Goal: Task Accomplishment & Management: Manage account settings

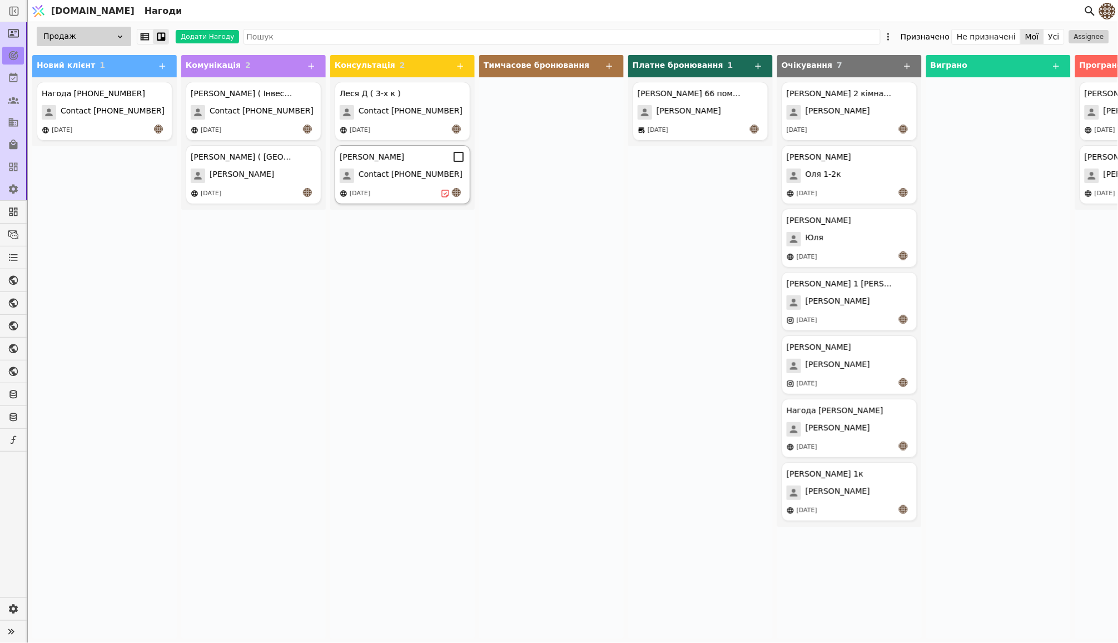
click at [407, 180] on span "Contact [PHONE_NUMBER]" at bounding box center [411, 175] width 104 height 14
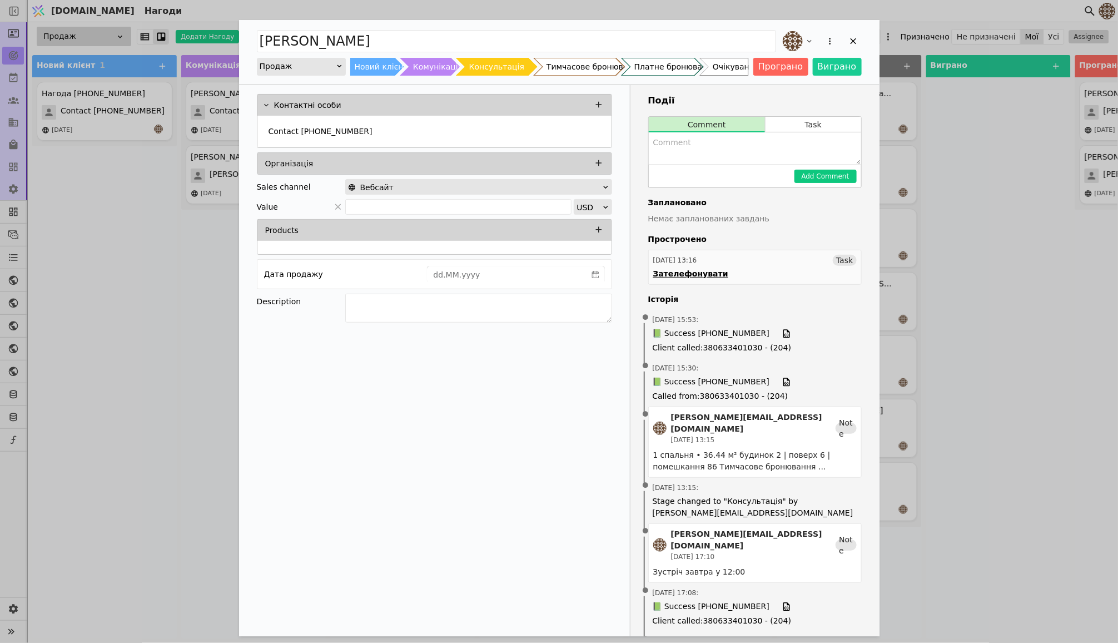
click at [799, 257] on div "[DATE] 13:16 Task" at bounding box center [754, 260] width 203 height 11
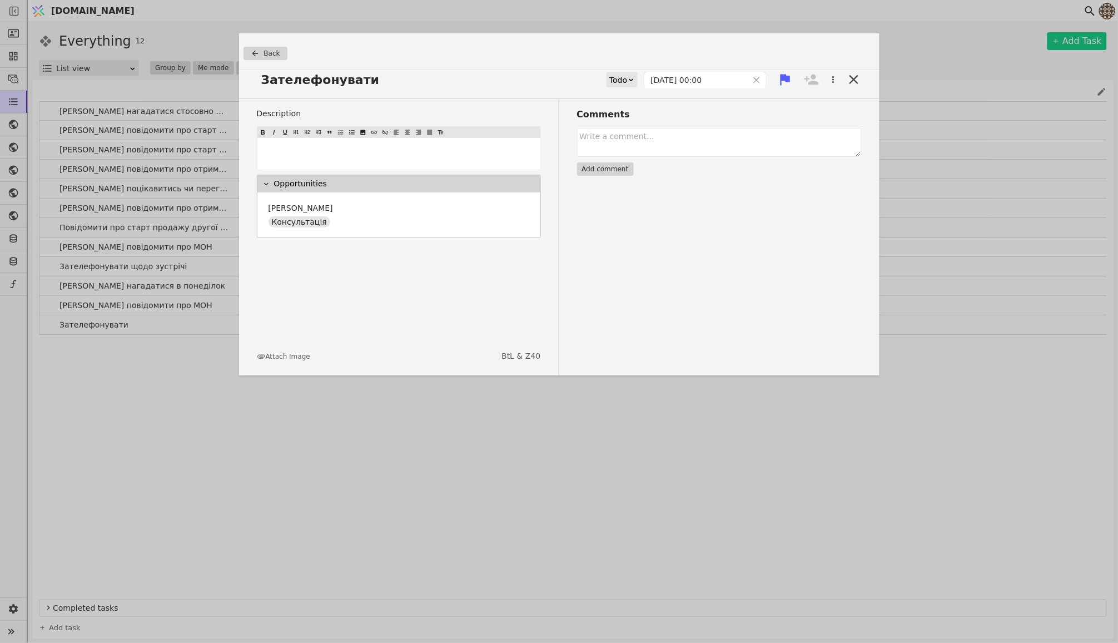
click at [629, 80] on icon at bounding box center [631, 79] width 7 height 7
click at [627, 147] on div "Done" at bounding box center [627, 145] width 46 height 17
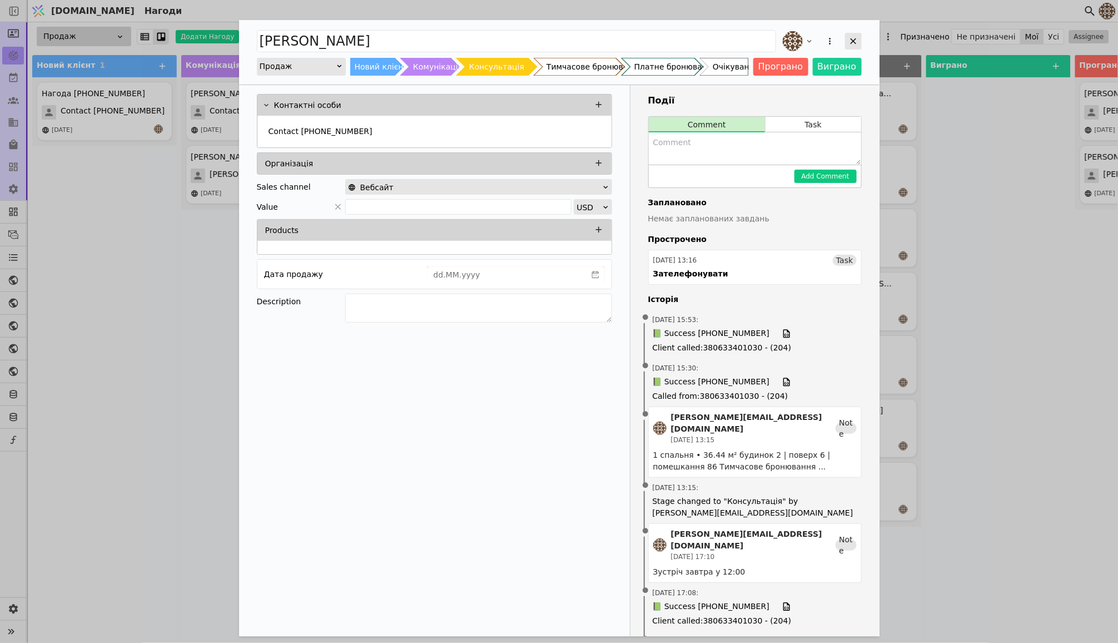
click at [858, 36] on icon "Add Opportunity" at bounding box center [853, 41] width 10 height 10
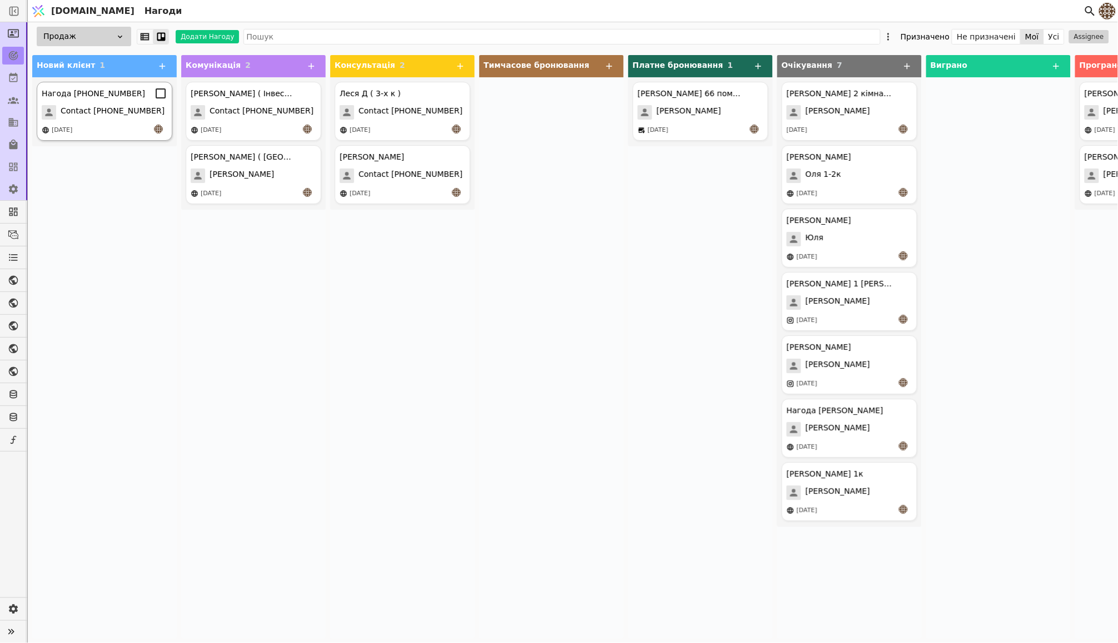
click at [107, 99] on div "Нагода [PHONE_NUMBER]" at bounding box center [105, 93] width 126 height 13
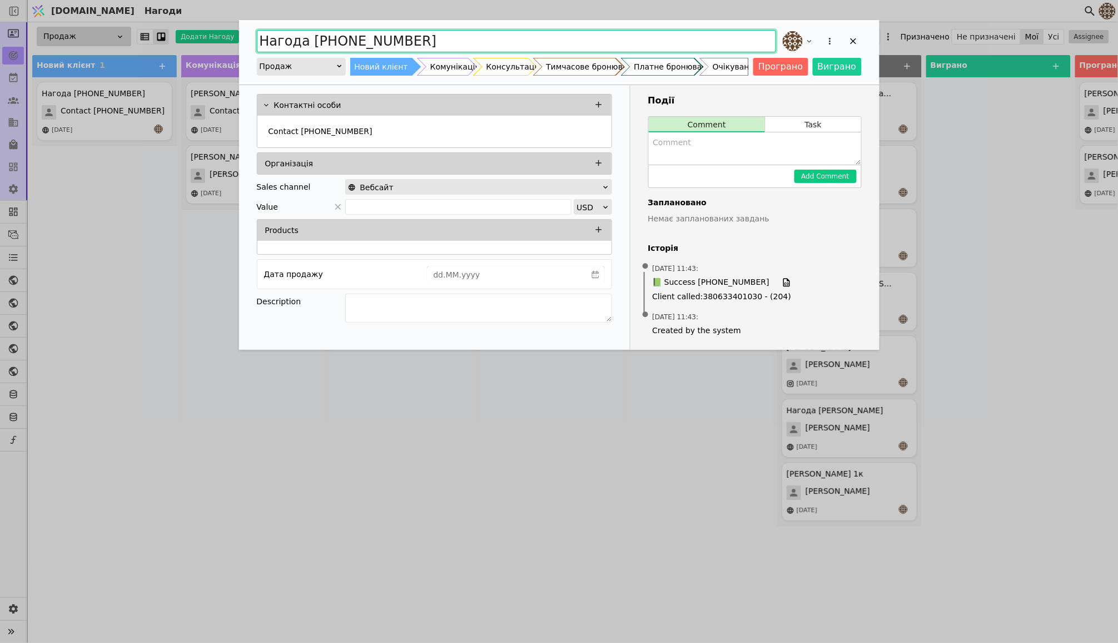
drag, startPoint x: 418, startPoint y: 42, endPoint x: 242, endPoint y: 46, distance: 175.2
click at [242, 46] on div "Нагода [PHONE_NUMBER] Продаж Новий клієнт Комунікація Консультація Тимчасове бр…" at bounding box center [559, 52] width 640 height 64
type input "[PERSON_NAME] ( Двох к для дочки )"
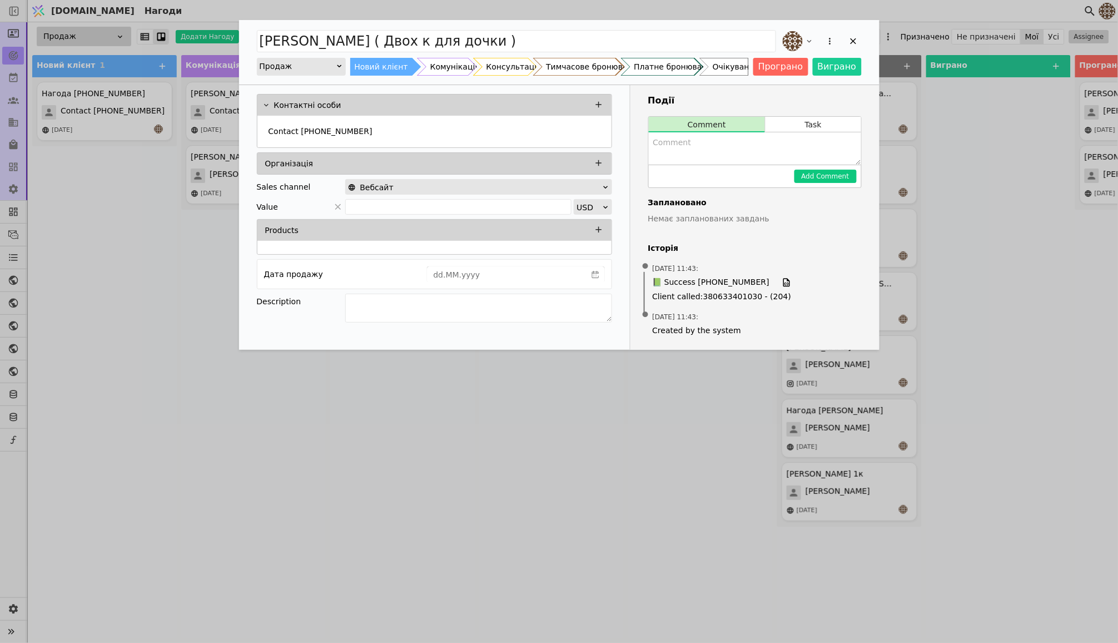
click at [681, 151] on textarea "Add Opportunity" at bounding box center [755, 148] width 212 height 32
paste textarea "2 спальні • 65.57 м² будинок 2 | поверх 6 | помешкання 87"
type textarea "2 спальні • 65.57 м² будинок 2 | поверх 6 | помешкання 87"
drag, startPoint x: 653, startPoint y: 141, endPoint x: 714, endPoint y: 226, distance: 105.1
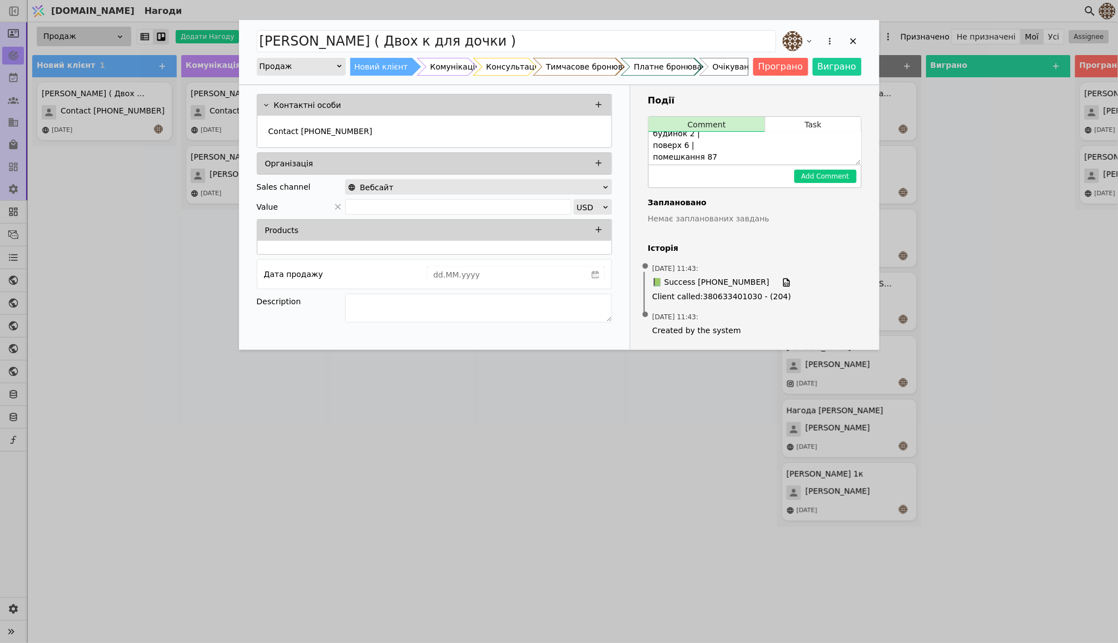
click at [714, 226] on div "Події Comment Task 2 спальні • 65.57 м² будинок 2 | поверх 6 | помешкання 87 Ad…" at bounding box center [754, 217] width 249 height 265
click at [443, 301] on textarea "Add Opportunity" at bounding box center [478, 308] width 267 height 29
paste textarea "2 спальні • 65.57 м² будинок 2 | поверх 6 | помешкання 87"
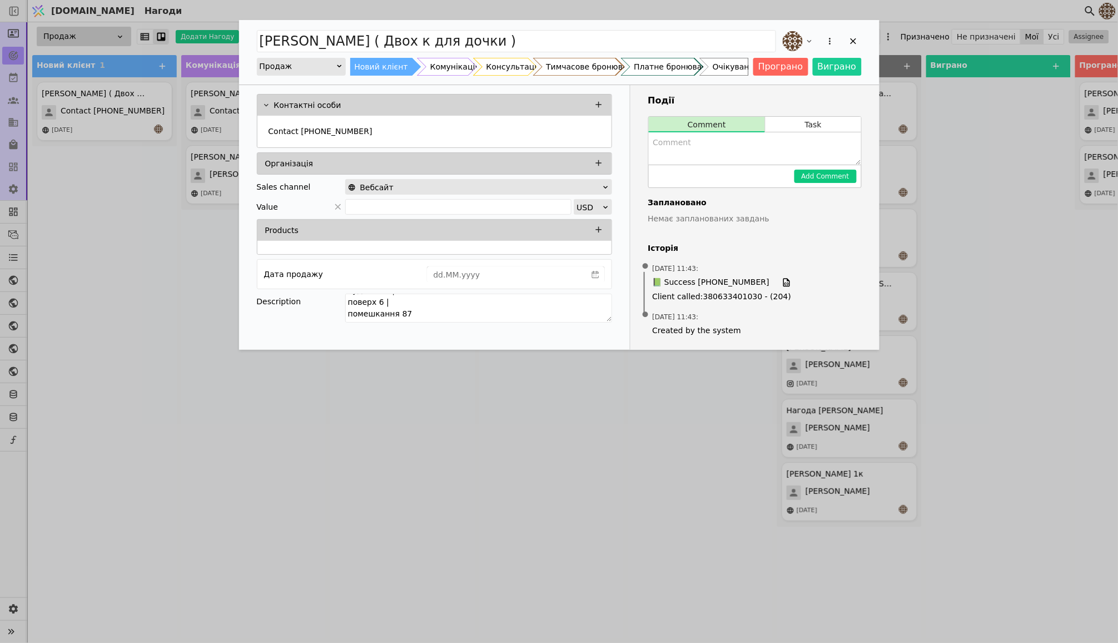
type textarea "Зацікавлена у 2 спальні • 65.57 м² будинок 2 | поверх 6 | помешкання 87"
click at [752, 157] on textarea "Add Opportunity" at bounding box center [755, 148] width 212 height 32
type textarea "П"
type textarea "Надіслав інформацію на Viber"
click at [817, 177] on button "Add Comment" at bounding box center [825, 176] width 62 height 13
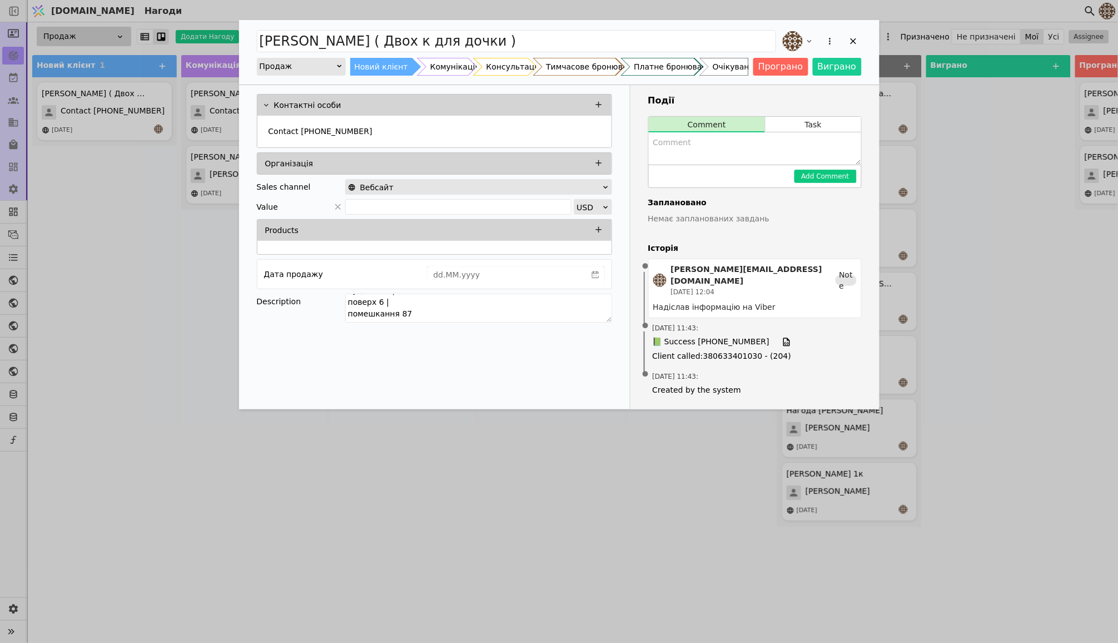
scroll to position [43, 0]
click at [454, 75] on div "Комунікація" at bounding box center [454, 67] width 49 height 18
click at [851, 41] on icon "Add Opportunity" at bounding box center [853, 41] width 10 height 10
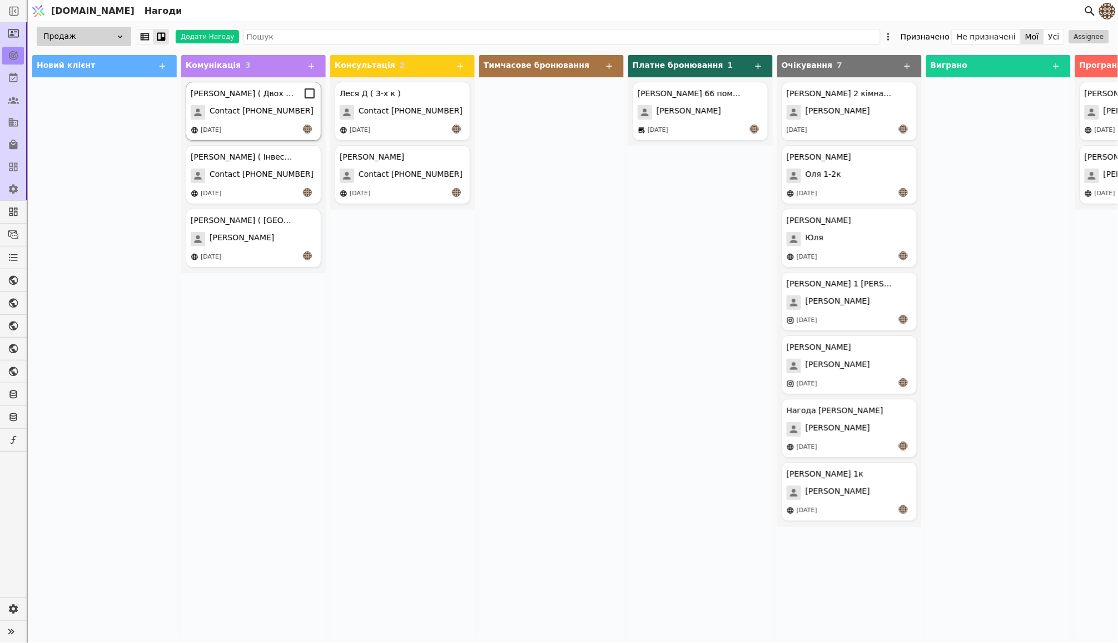
click at [254, 105] on span "Contact [PHONE_NUMBER]" at bounding box center [262, 112] width 104 height 14
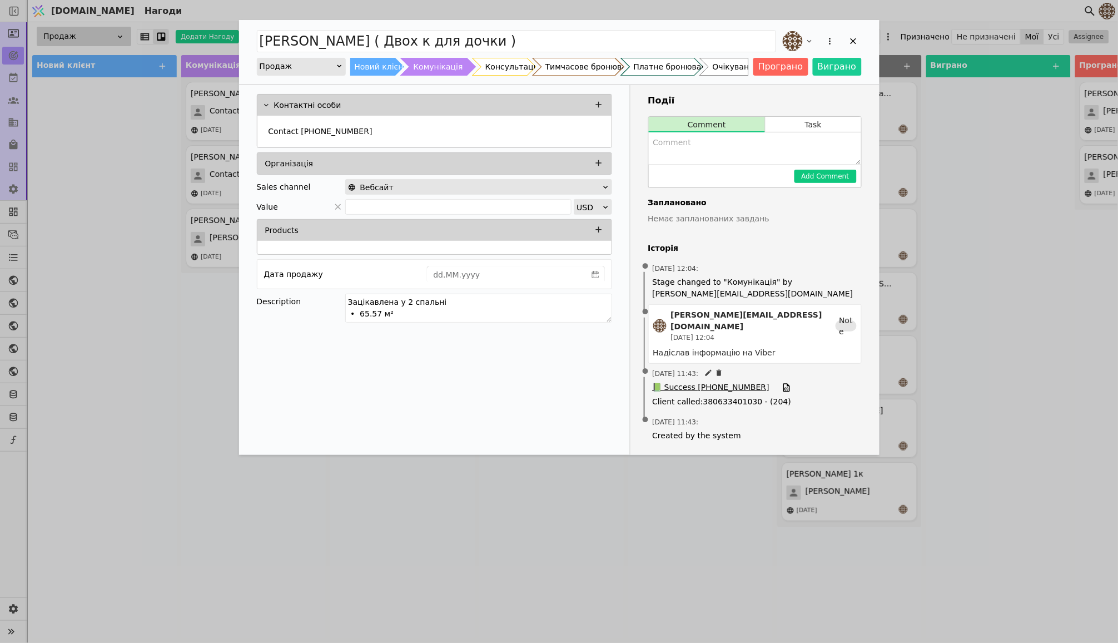
click at [714, 381] on span "📗 Success [PHONE_NUMBER]" at bounding box center [711, 387] width 117 height 12
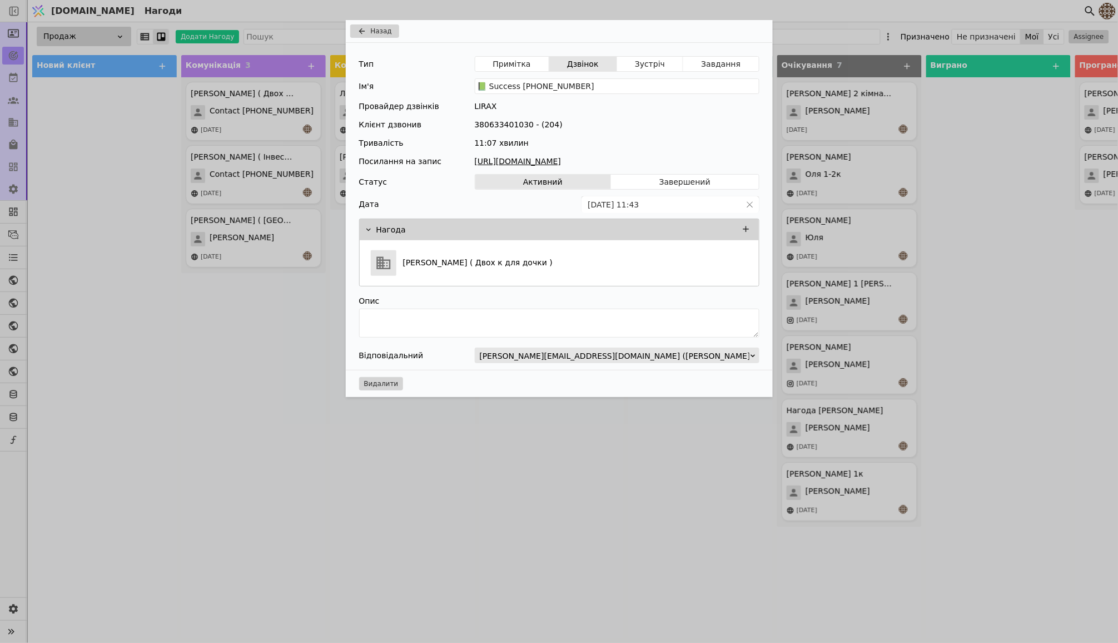
click at [658, 147] on div "11:07 хвилин" at bounding box center [617, 143] width 285 height 12
click at [652, 157] on link "[URL][DOMAIN_NAME]" at bounding box center [617, 162] width 285 height 12
click at [420, 562] on div "Назад Тип Примітка Дзвінок Зустріч Завдання Ім'я 📗 Success [PHONE_NUMBER] Прова…" at bounding box center [559, 321] width 1118 height 643
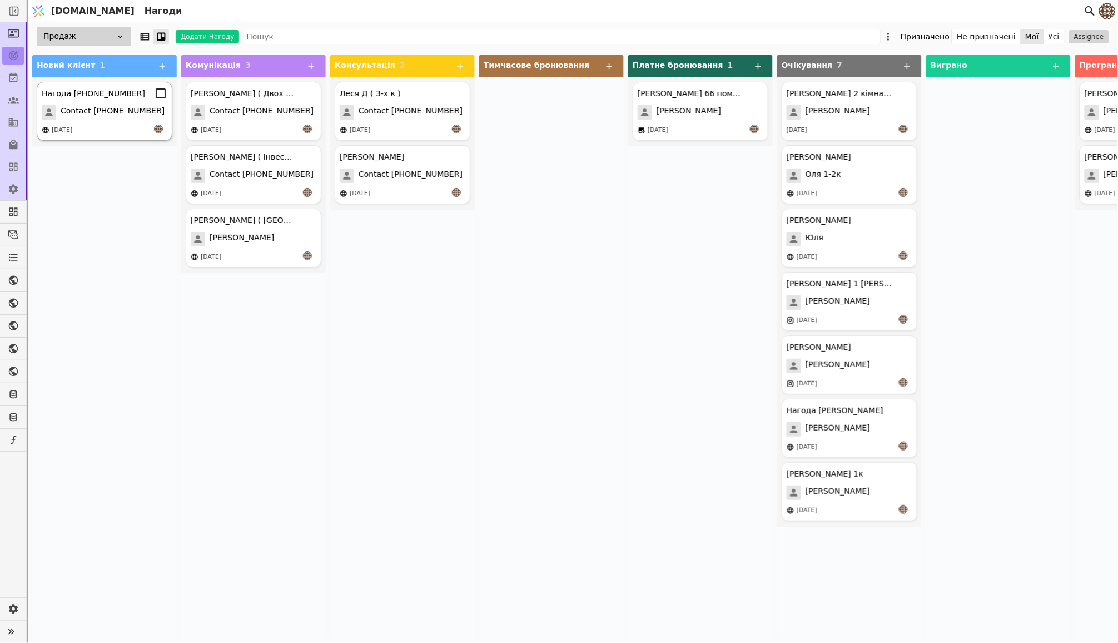
click at [132, 102] on div "Нагода [PHONE_NUMBER] Contact [PHONE_NUMBER] [DATE]" at bounding box center [105, 111] width 136 height 59
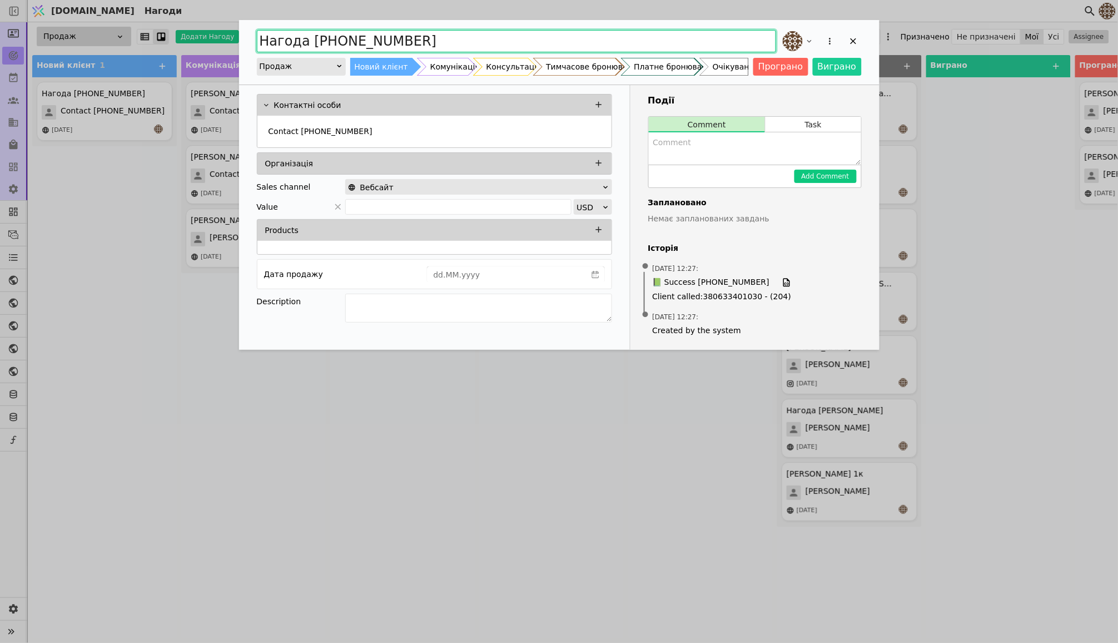
drag, startPoint x: 435, startPoint y: 41, endPoint x: 214, endPoint y: 41, distance: 221.3
click at [214, 41] on div "Нагода [PHONE_NUMBER] Продаж Новий клієнт Комунікація Консультація Тимчасове бр…" at bounding box center [559, 321] width 1118 height 643
type input "J"
type input "j"
type input "[PERSON_NAME] ( Двох к для себе )"
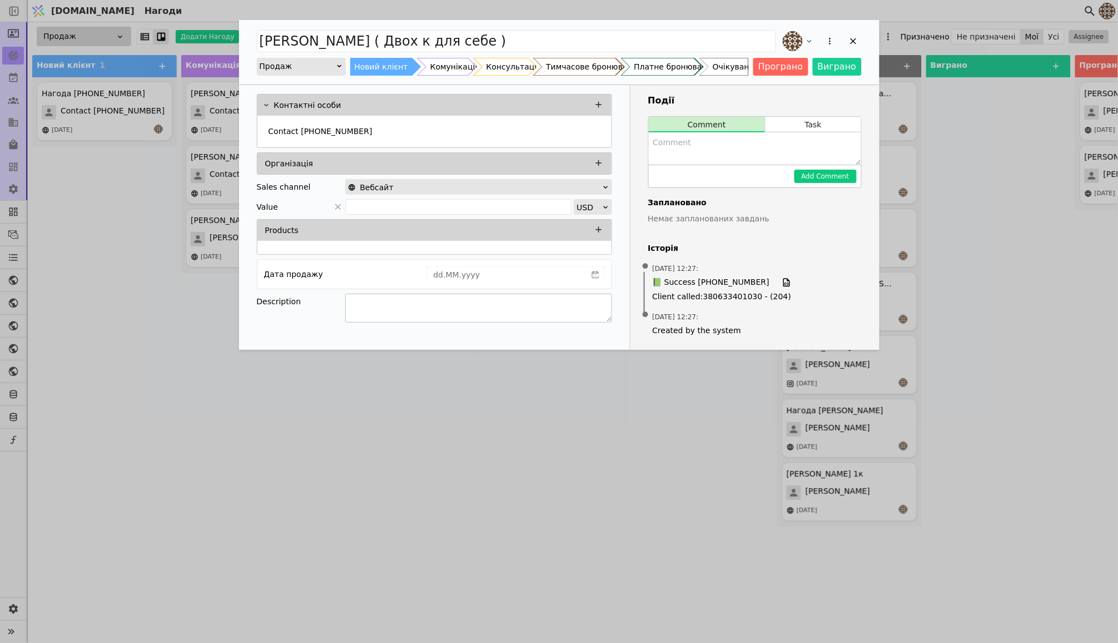
click at [386, 303] on textarea "Add Opportunity" at bounding box center [478, 308] width 267 height 29
type textarea "З"
type textarea "Зацікавлений у двокімнатній квартирі для себе..."
click at [772, 127] on button "Task" at bounding box center [813, 125] width 95 height 16
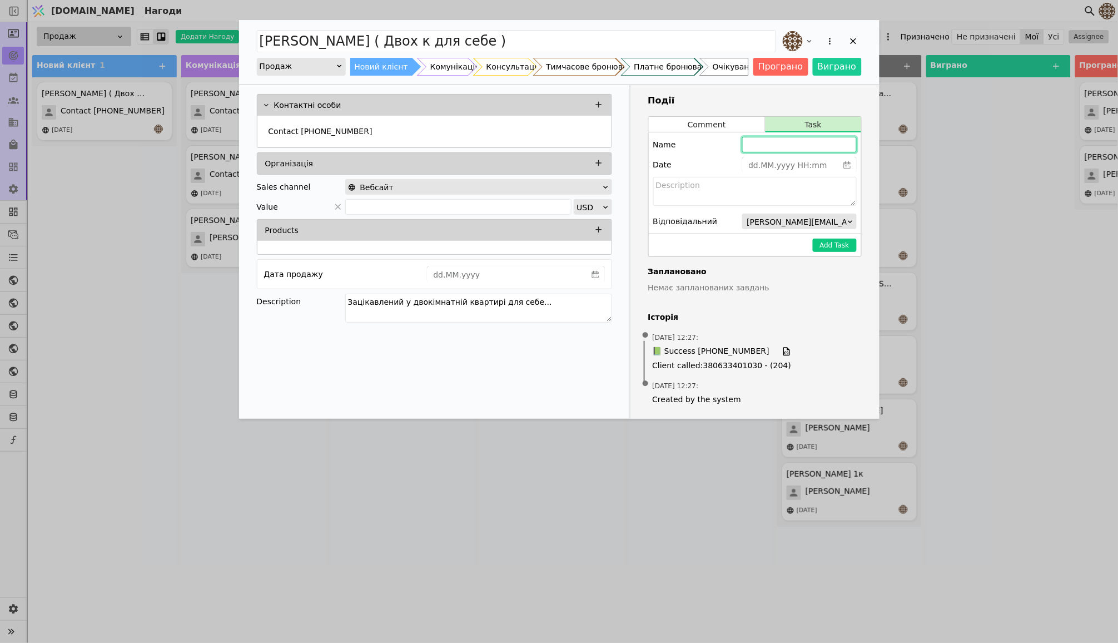
click at [772, 143] on input "Add Opportunity" at bounding box center [799, 145] width 115 height 16
type input "Зустріч [DATE]"
type input "dd.MM.yyyy HH:mm"
click at [770, 162] on input "dd.MM.yyyy HH:mm" at bounding box center [791, 165] width 96 height 16
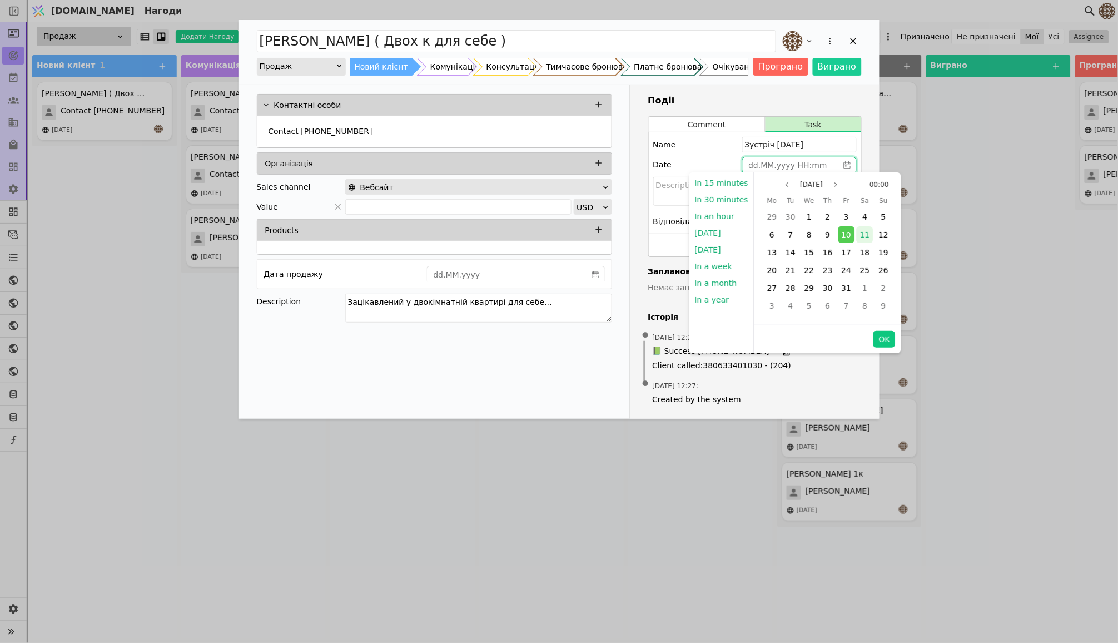
click at [862, 238] on span "11" at bounding box center [865, 234] width 10 height 9
click at [876, 338] on button "OK" at bounding box center [884, 339] width 22 height 17
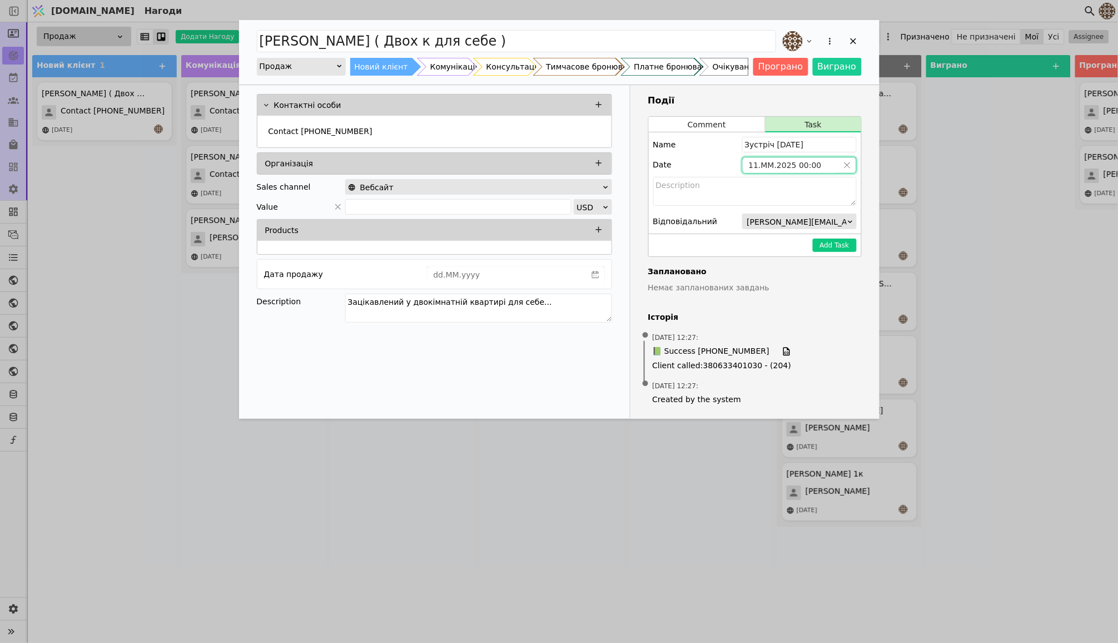
type input "dd.MM.yyyy HH:mm"
click at [849, 166] on icon "calender simple" at bounding box center [847, 165] width 8 height 8
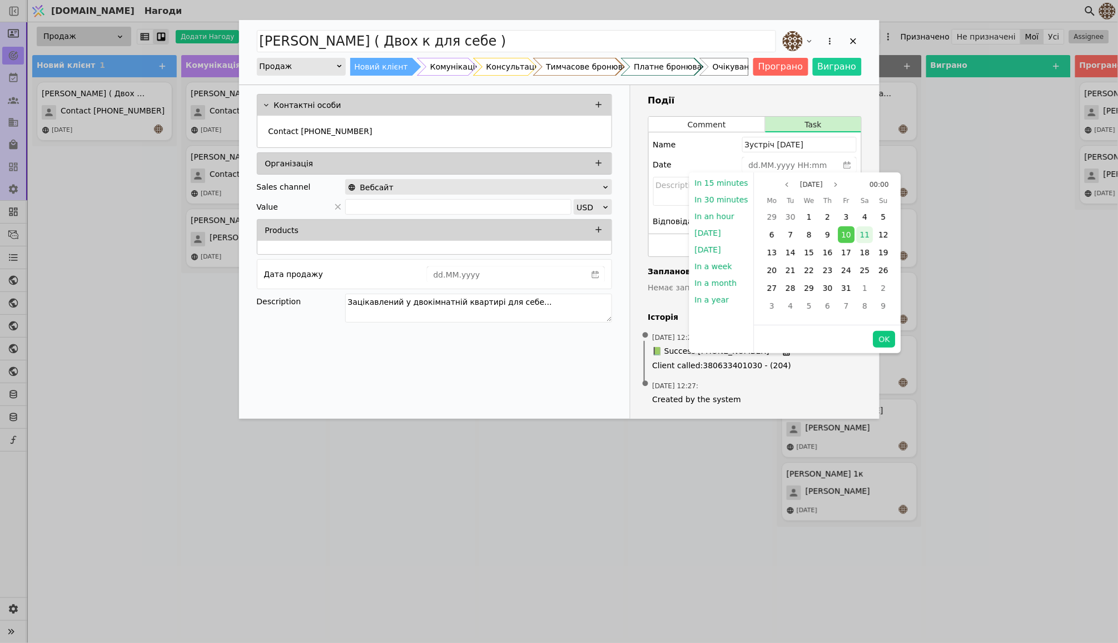
click at [857, 236] on div "11" at bounding box center [865, 234] width 17 height 17
click at [882, 336] on button "OK" at bounding box center [884, 339] width 22 height 17
type input "[DATE] 00:00"
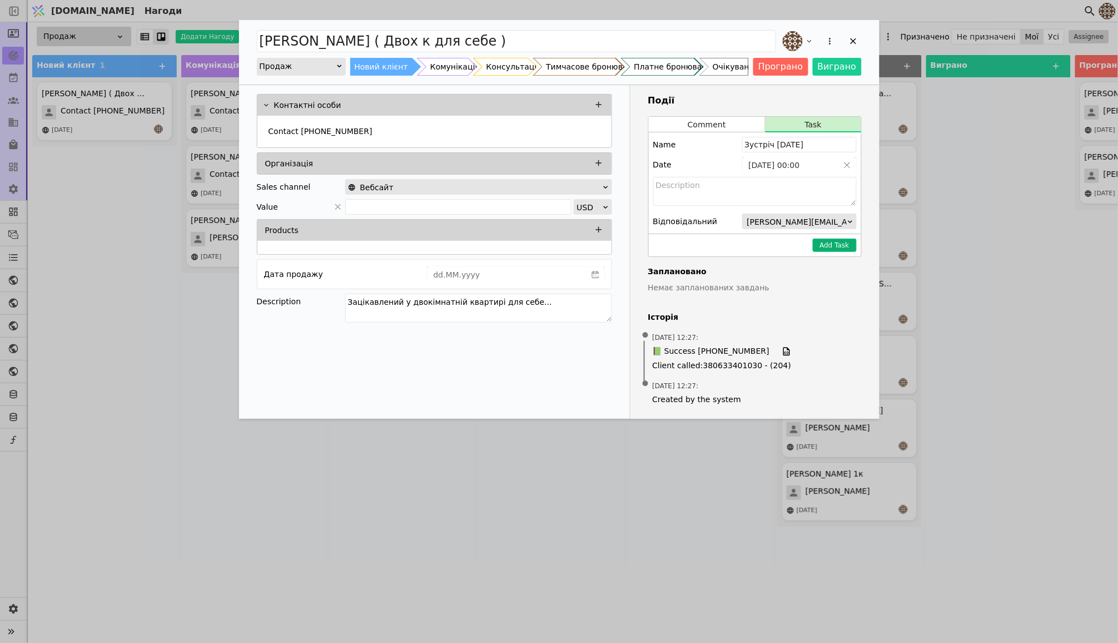
click at [828, 245] on button "Add Task" at bounding box center [835, 245] width 44 height 13
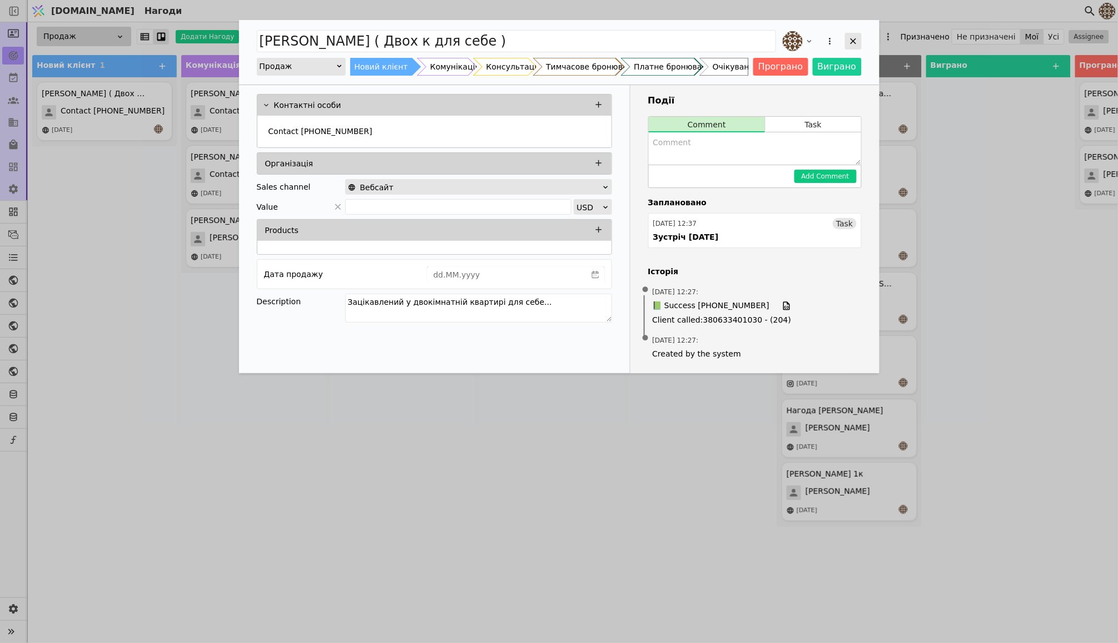
click at [852, 38] on icon "Add Opportunity" at bounding box center [853, 41] width 10 height 10
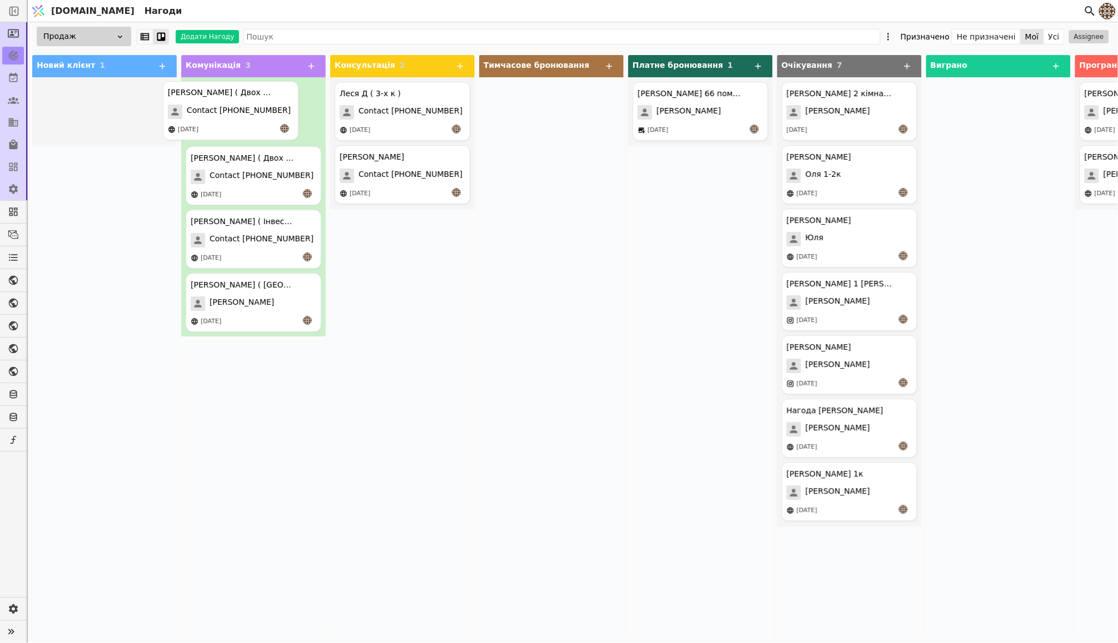
drag, startPoint x: 106, startPoint y: 88, endPoint x: 240, endPoint y: 88, distance: 134.0
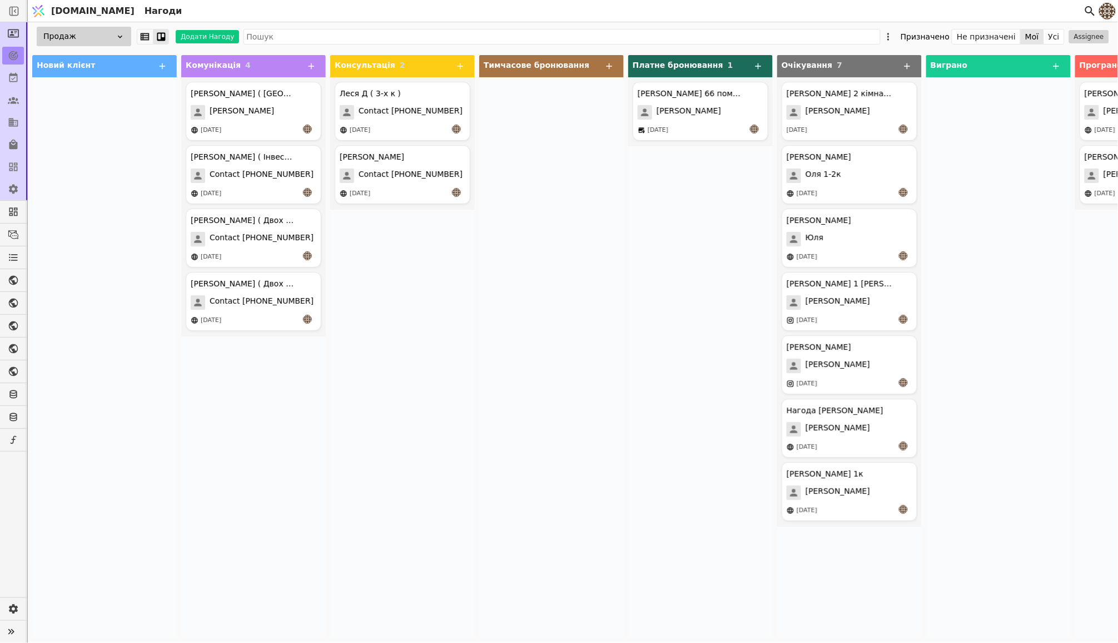
click at [440, 329] on div "[PERSON_NAME] Д ( 3-х к ) Contact [PHONE_NUMBER] [DATE] [PERSON_NAME] Contact […" at bounding box center [402, 357] width 145 height 561
